Goal: Task Accomplishment & Management: Manage account settings

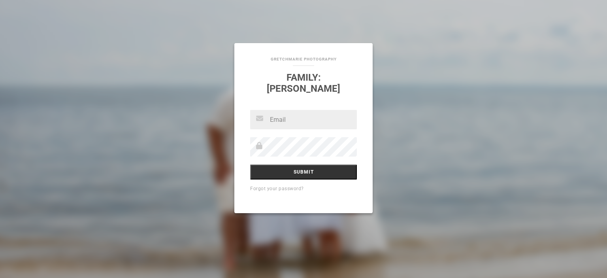
click at [400, 83] on div "GretchMarie Photography Family: [GEOGRAPHIC_DATA] Submit Forgot your password?" at bounding box center [303, 139] width 607 height 278
click at [282, 121] on input "text" at bounding box center [303, 119] width 107 height 19
type input "[EMAIL_ADDRESS][DOMAIN_NAME]"
click at [304, 166] on input "Submit" at bounding box center [303, 171] width 107 height 15
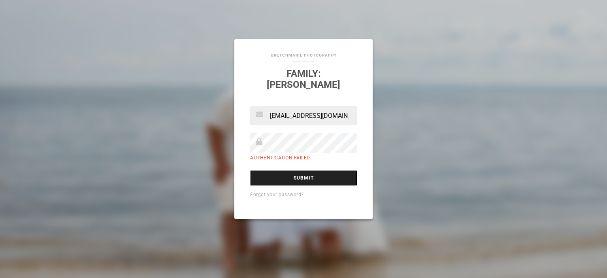
click at [302, 174] on input "Submit" at bounding box center [303, 177] width 107 height 15
click at [250, 170] on input "Submit" at bounding box center [303, 177] width 107 height 15
